Goal: Information Seeking & Learning: Learn about a topic

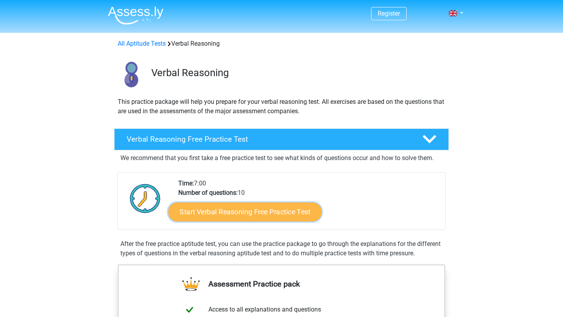
click at [267, 210] on link "Start Verbal Reasoning Free Practice Test" at bounding box center [245, 212] width 153 height 19
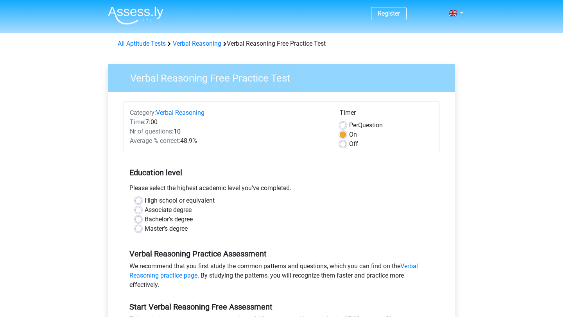
click at [145, 199] on label "High school or equivalent" at bounding box center [180, 200] width 70 height 9
click at [141, 199] on input "High school or equivalent" at bounding box center [138, 200] width 6 height 8
radio input "true"
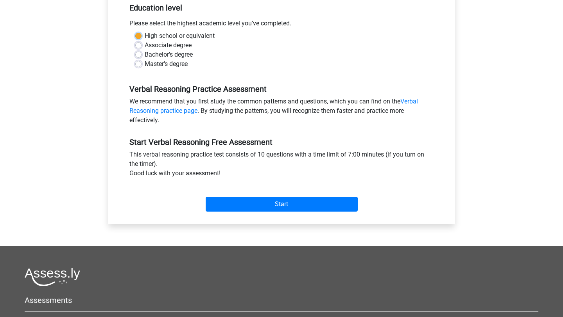
scroll to position [167, 0]
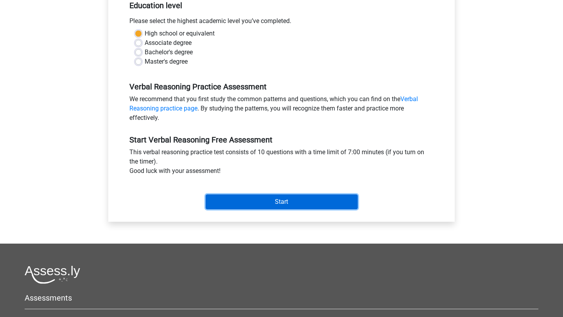
click at [261, 202] on input "Start" at bounding box center [282, 202] width 152 height 15
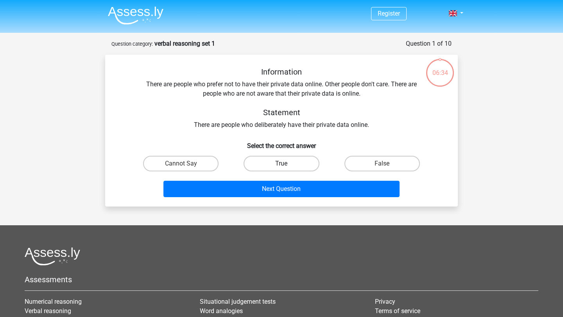
click at [299, 162] on label "True" at bounding box center [281, 164] width 75 height 16
click at [287, 164] on input "True" at bounding box center [284, 166] width 5 height 5
radio input "true"
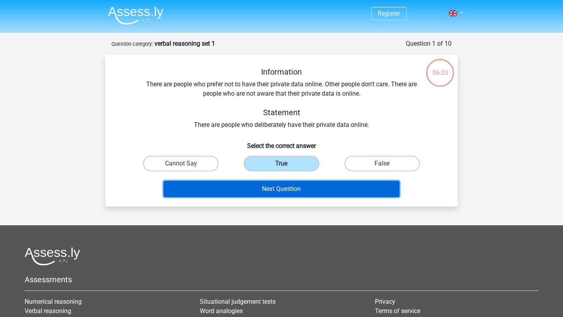
click at [276, 191] on button "Next Question" at bounding box center [281, 189] width 237 height 16
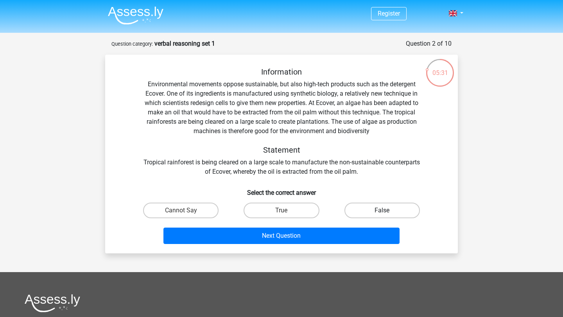
click at [387, 209] on label "False" at bounding box center [381, 211] width 75 height 16
click at [387, 211] on input "False" at bounding box center [384, 213] width 5 height 5
radio input "true"
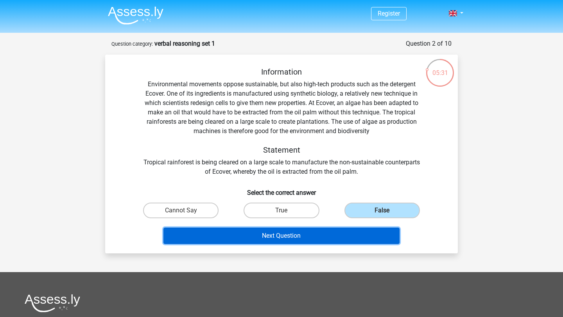
click at [355, 240] on button "Next Question" at bounding box center [281, 236] width 237 height 16
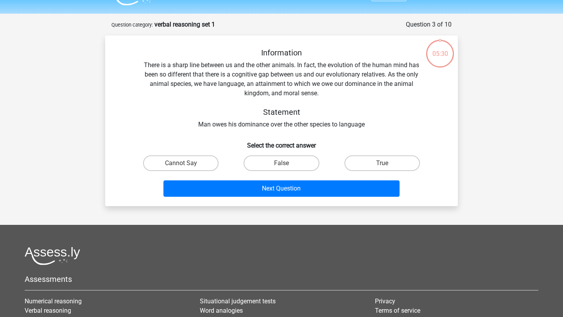
scroll to position [39, 0]
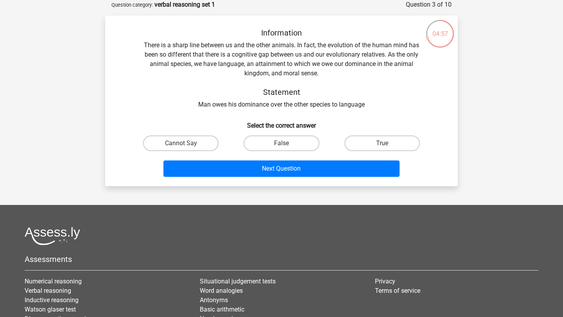
click at [285, 144] on input "False" at bounding box center [284, 145] width 5 height 5
radio input "true"
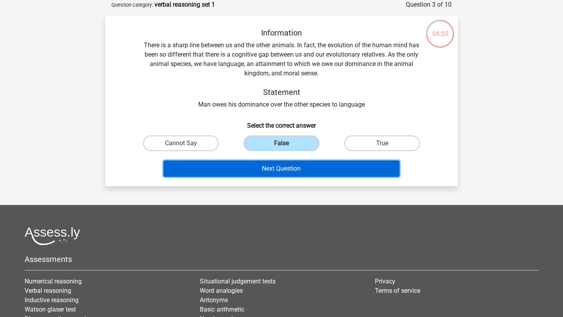
click at [282, 170] on button "Next Question" at bounding box center [281, 169] width 237 height 16
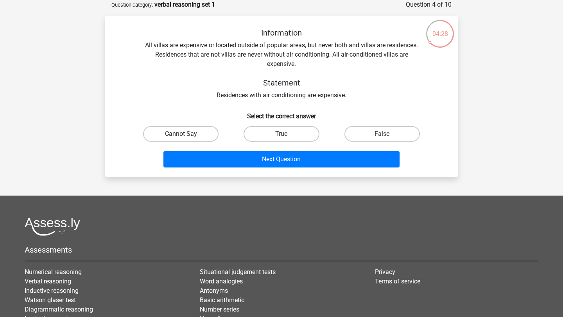
click at [194, 136] on label "Cannot Say" at bounding box center [180, 134] width 75 height 16
click at [186, 136] on input "Cannot Say" at bounding box center [183, 136] width 5 height 5
radio input "true"
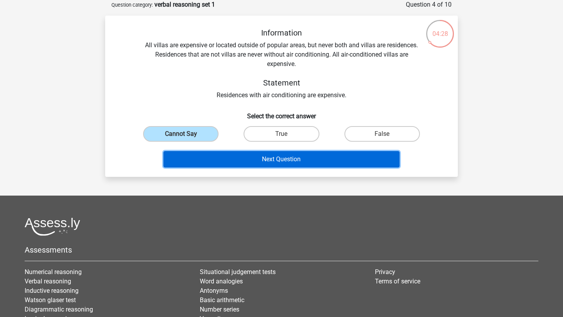
click at [209, 163] on button "Next Question" at bounding box center [281, 159] width 237 height 16
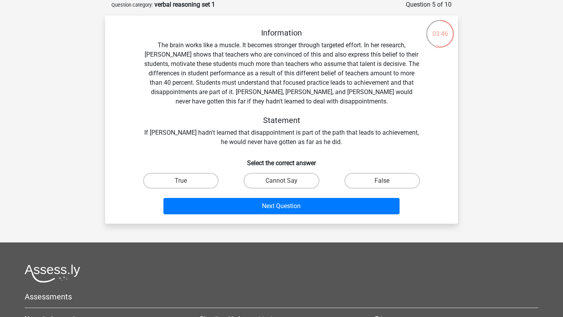
click at [182, 182] on input "True" at bounding box center [183, 183] width 5 height 5
radio input "true"
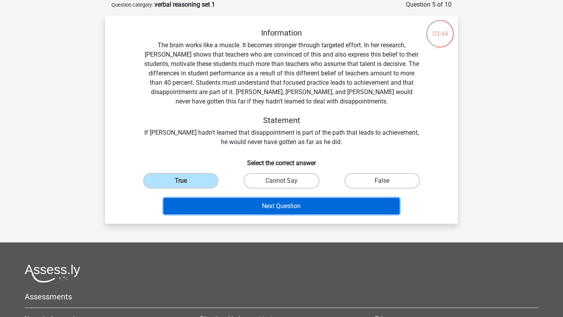
click at [230, 212] on button "Next Question" at bounding box center [281, 206] width 237 height 16
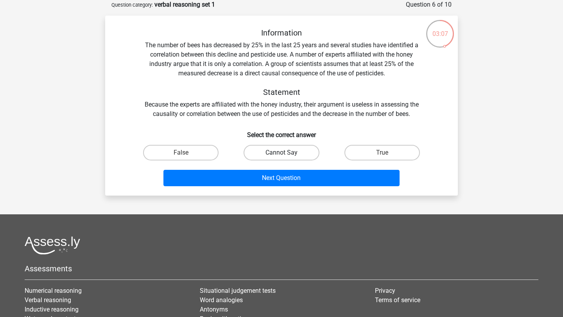
click at [285, 152] on label "Cannot Say" at bounding box center [281, 153] width 75 height 16
click at [285, 153] on input "Cannot Say" at bounding box center [284, 155] width 5 height 5
radio input "true"
click at [192, 152] on label "False" at bounding box center [180, 153] width 75 height 16
click at [186, 153] on input "False" at bounding box center [183, 155] width 5 height 5
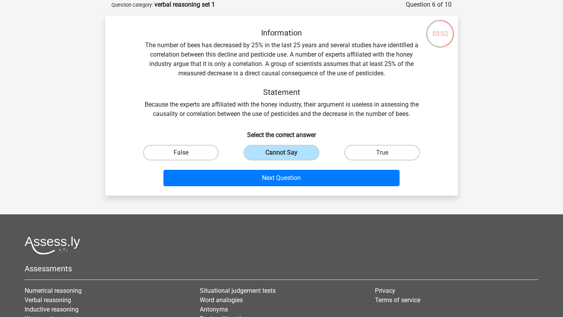
radio input "true"
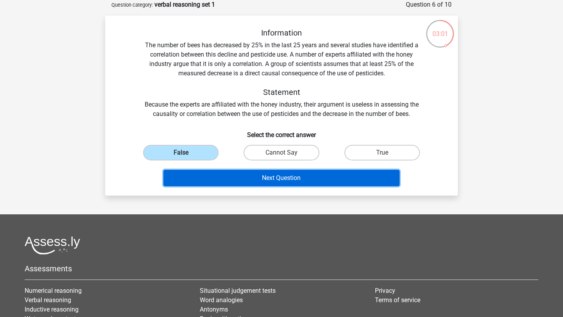
click at [219, 176] on button "Next Question" at bounding box center [281, 178] width 237 height 16
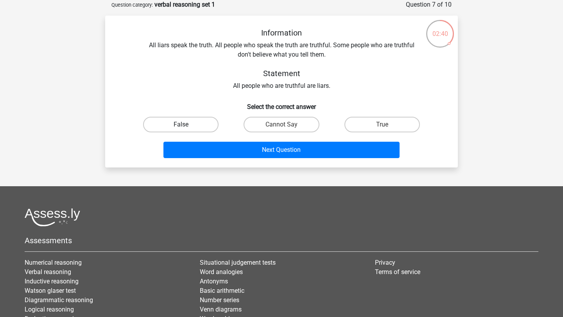
click at [209, 124] on label "False" at bounding box center [180, 125] width 75 height 16
click at [186, 125] on input "False" at bounding box center [183, 127] width 5 height 5
radio input "true"
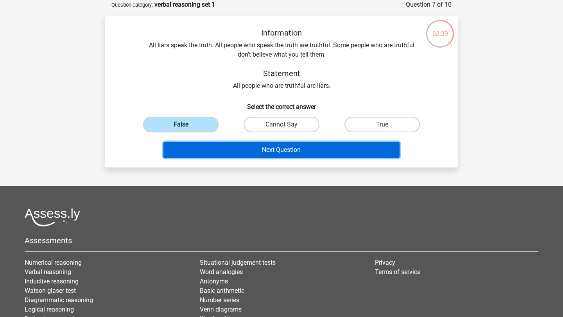
click at [216, 152] on button "Next Question" at bounding box center [281, 150] width 237 height 16
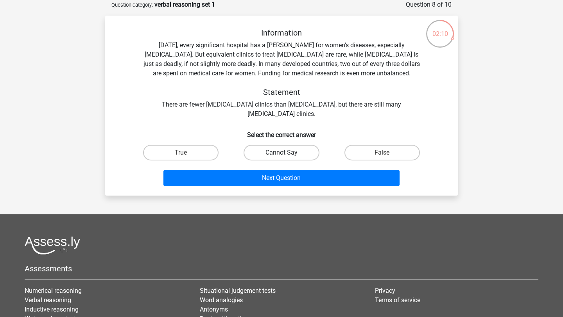
click at [299, 155] on label "Cannot Say" at bounding box center [281, 153] width 75 height 16
click at [287, 155] on input "Cannot Say" at bounding box center [284, 155] width 5 height 5
radio input "true"
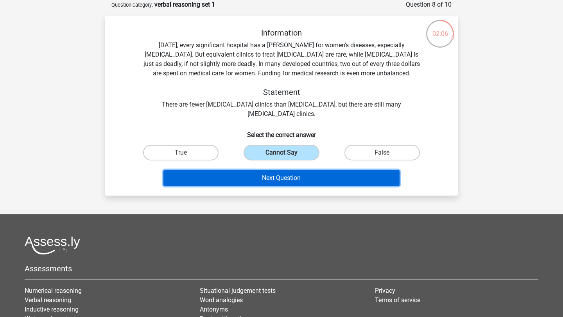
click at [296, 183] on button "Next Question" at bounding box center [281, 178] width 237 height 16
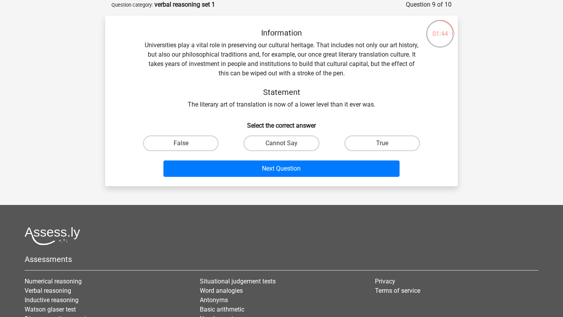
click at [285, 145] on input "Cannot Say" at bounding box center [284, 145] width 5 height 5
radio input "true"
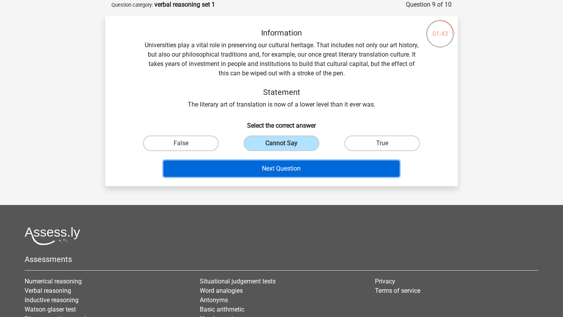
click at [285, 169] on button "Next Question" at bounding box center [281, 169] width 237 height 16
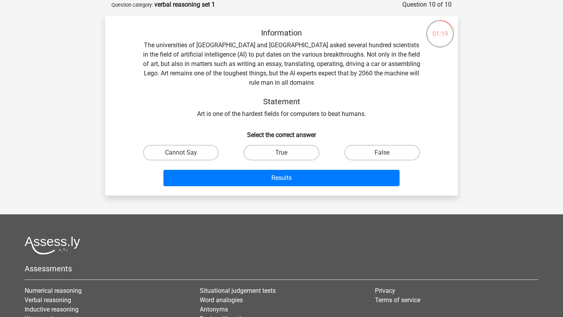
click at [282, 153] on input "True" at bounding box center [284, 155] width 5 height 5
radio input "true"
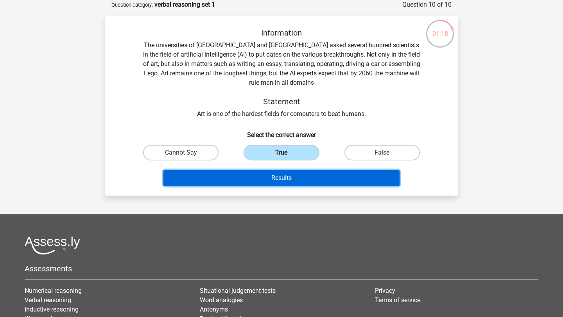
click at [279, 181] on button "Results" at bounding box center [281, 178] width 237 height 16
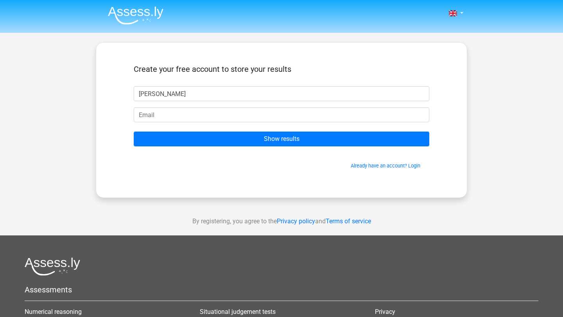
type input "Emily"
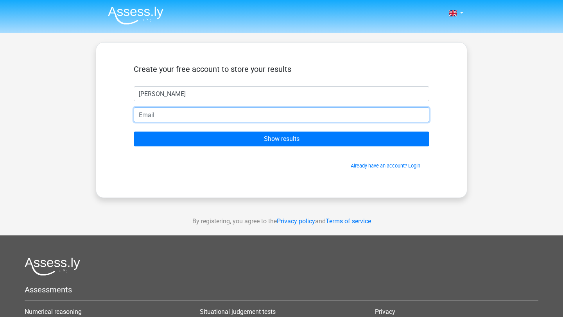
click at [262, 119] on input "email" at bounding box center [282, 115] width 296 height 15
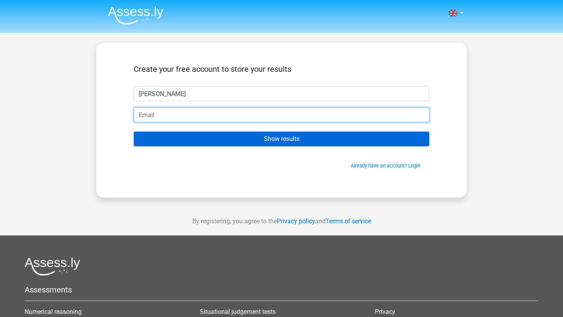
type input "emily.anthony06@icloud.com"
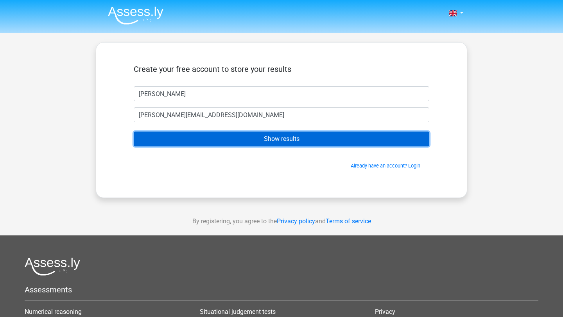
click at [253, 138] on input "Show results" at bounding box center [282, 139] width 296 height 15
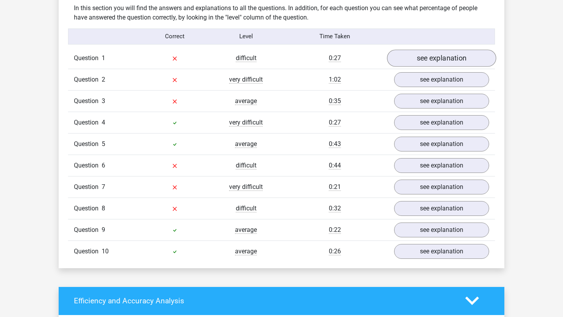
scroll to position [611, 0]
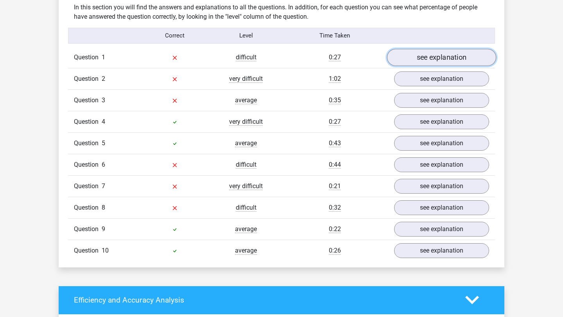
click at [452, 56] on link "see explanation" at bounding box center [441, 57] width 109 height 17
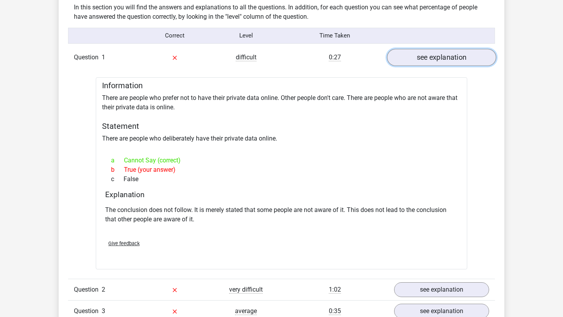
click at [455, 56] on link "see explanation" at bounding box center [441, 57] width 109 height 17
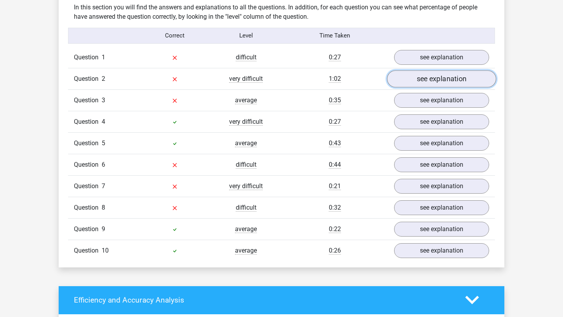
click at [456, 80] on link "see explanation" at bounding box center [441, 78] width 109 height 17
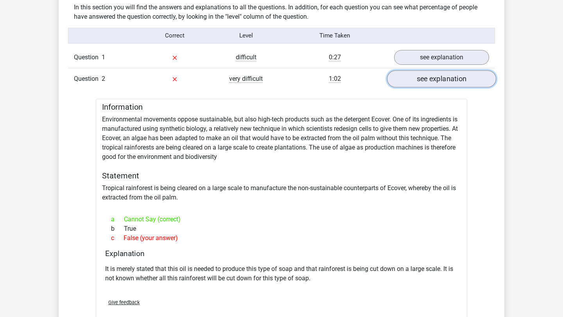
click at [456, 81] on link "see explanation" at bounding box center [441, 78] width 109 height 17
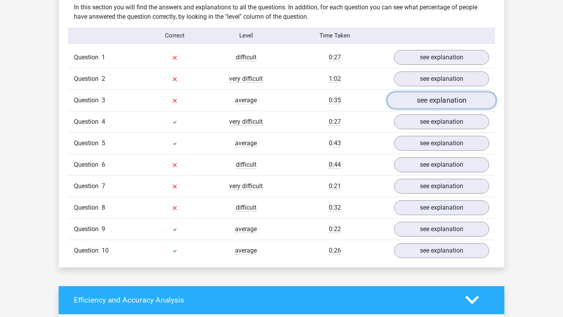
click at [456, 98] on link "see explanation" at bounding box center [441, 100] width 109 height 17
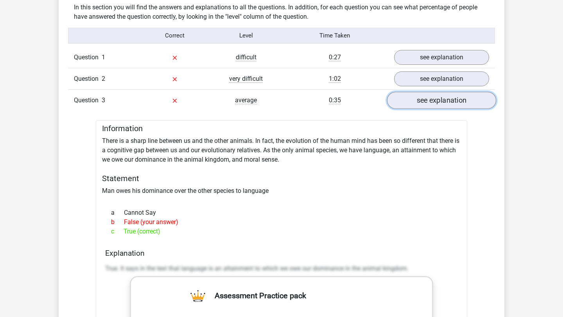
click at [427, 105] on link "see explanation" at bounding box center [441, 100] width 109 height 17
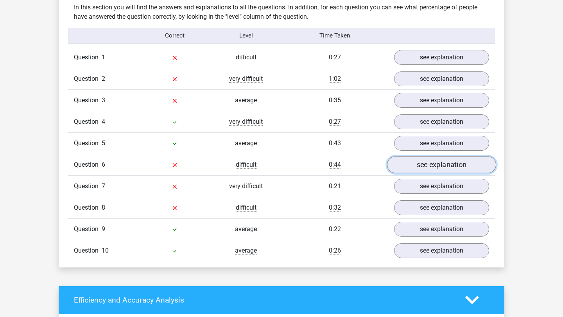
click at [425, 166] on link "see explanation" at bounding box center [441, 164] width 109 height 17
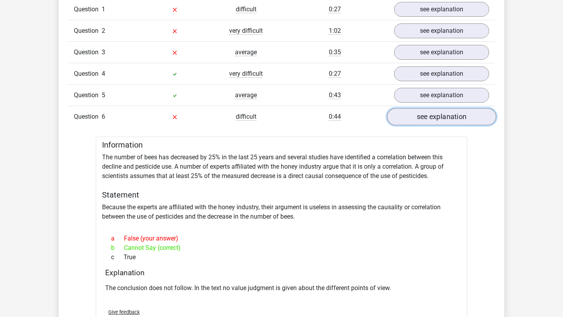
scroll to position [663, 0]
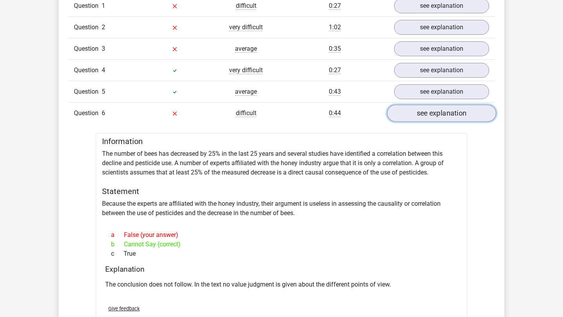
click at [436, 115] on link "see explanation" at bounding box center [441, 113] width 109 height 17
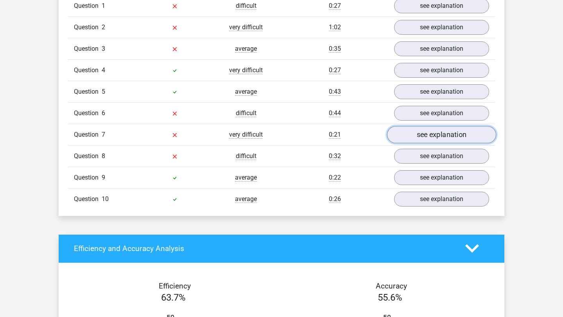
click at [438, 132] on link "see explanation" at bounding box center [441, 134] width 109 height 17
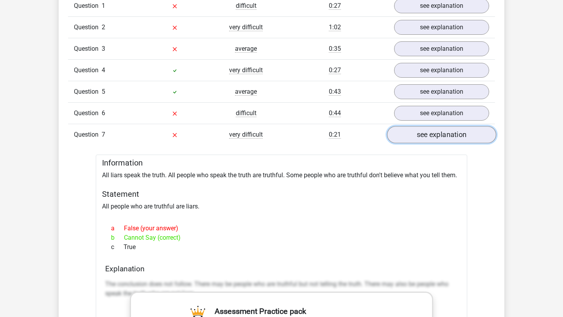
click at [438, 133] on link "see explanation" at bounding box center [441, 134] width 109 height 17
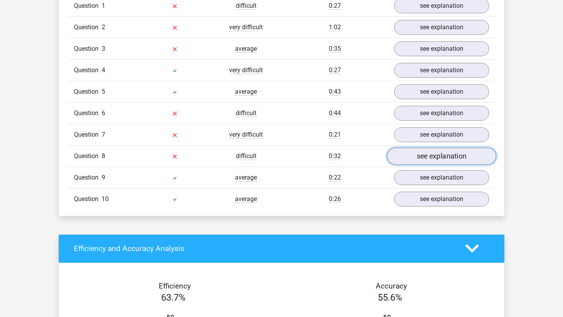
click at [436, 156] on link "see explanation" at bounding box center [441, 156] width 109 height 17
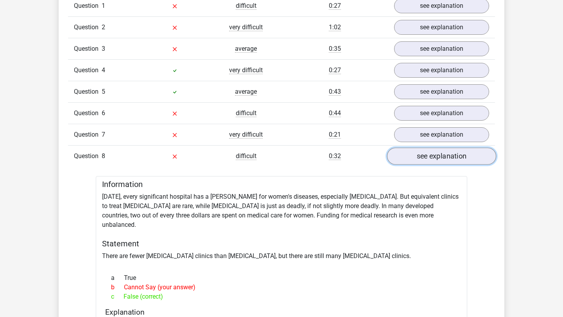
click at [436, 158] on link "see explanation" at bounding box center [441, 156] width 109 height 17
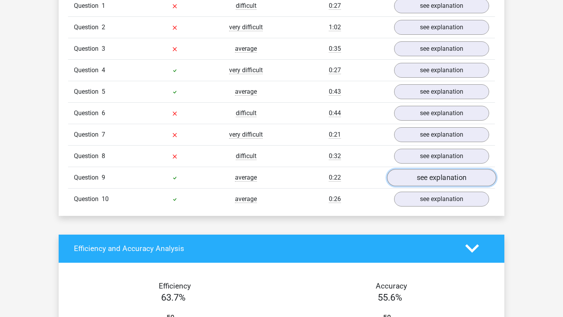
click at [434, 177] on link "see explanation" at bounding box center [441, 177] width 109 height 17
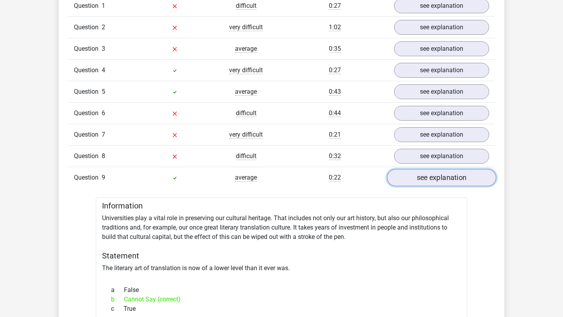
click at [434, 180] on link "see explanation" at bounding box center [441, 177] width 109 height 17
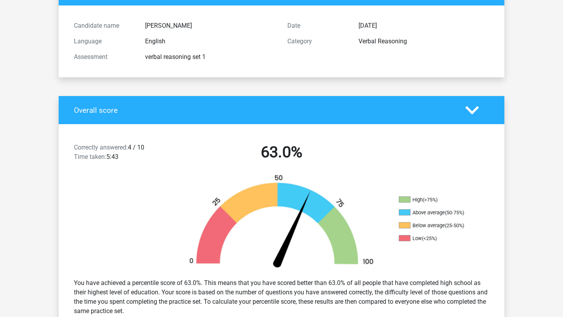
scroll to position [0, 0]
